Goal: Find specific page/section: Find specific page/section

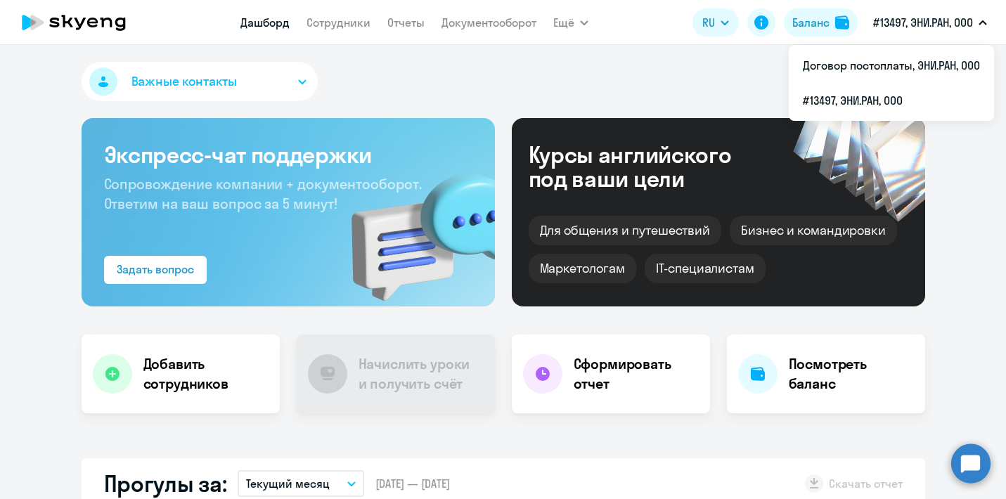
click at [897, 25] on p "#13497, ЭНИ.РАН, ООО" at bounding box center [923, 22] width 100 height 17
click at [901, 25] on p "#13497, ЭНИ.РАН, ООО" at bounding box center [923, 22] width 100 height 17
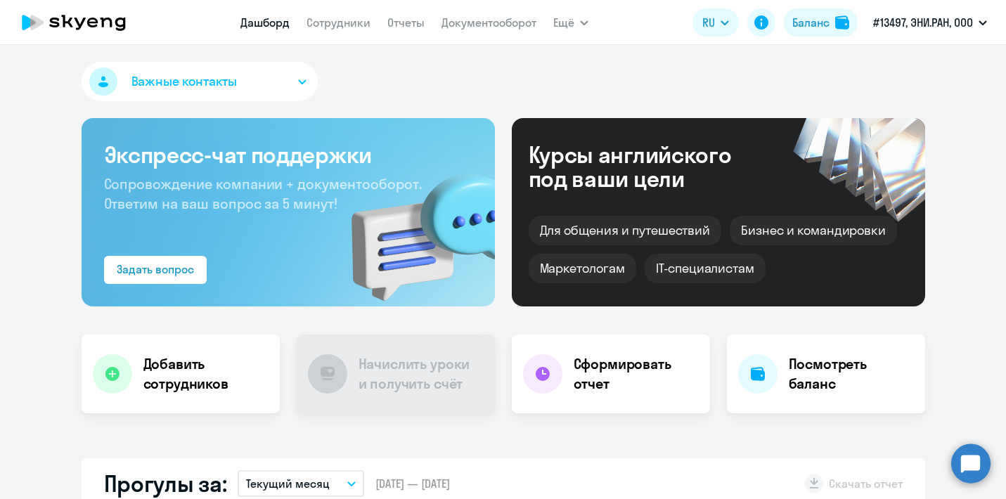
click at [901, 25] on p "#13497, ЭНИ.РАН, ООО" at bounding box center [923, 22] width 100 height 17
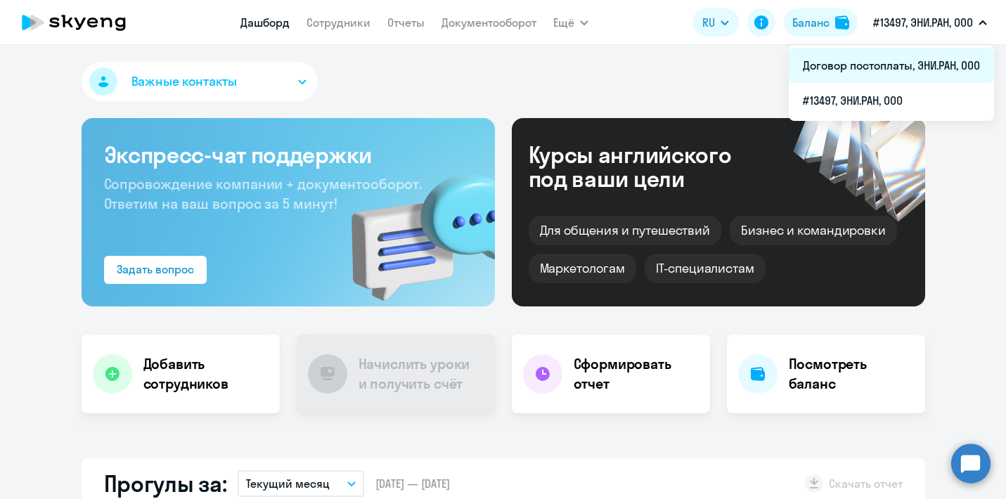
click at [904, 65] on li "Договор постоплаты, ЭНИ.РАН, ООО" at bounding box center [891, 65] width 205 height 35
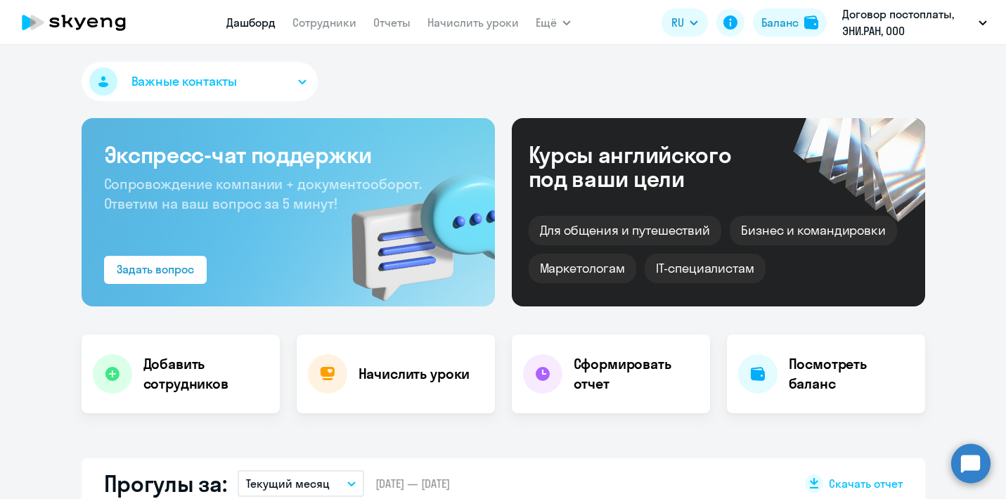
click at [335, 32] on nav "[PERSON_NAME] Отчеты Начислить уроки" at bounding box center [372, 22] width 292 height 28
click at [319, 26] on link "Сотрудники" at bounding box center [324, 22] width 64 height 14
select select "30"
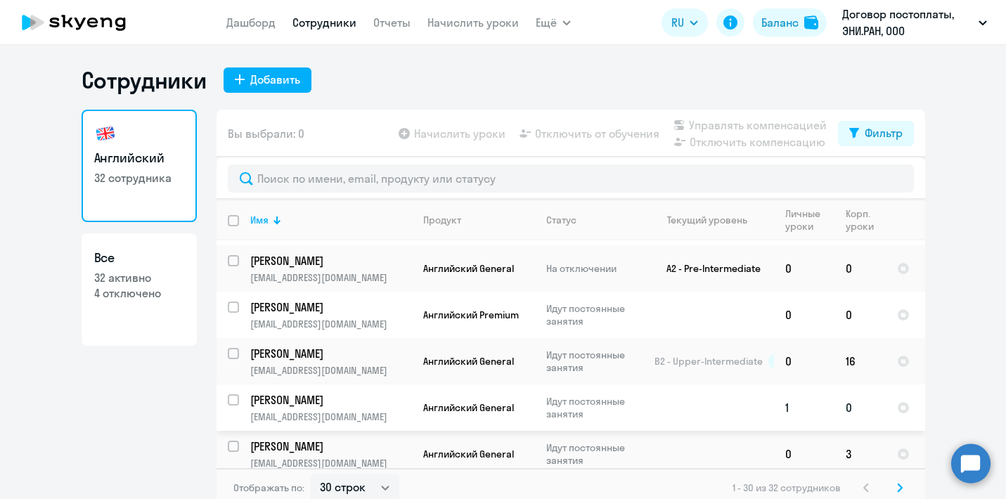
scroll to position [983, 0]
